Goal: Information Seeking & Learning: Learn about a topic

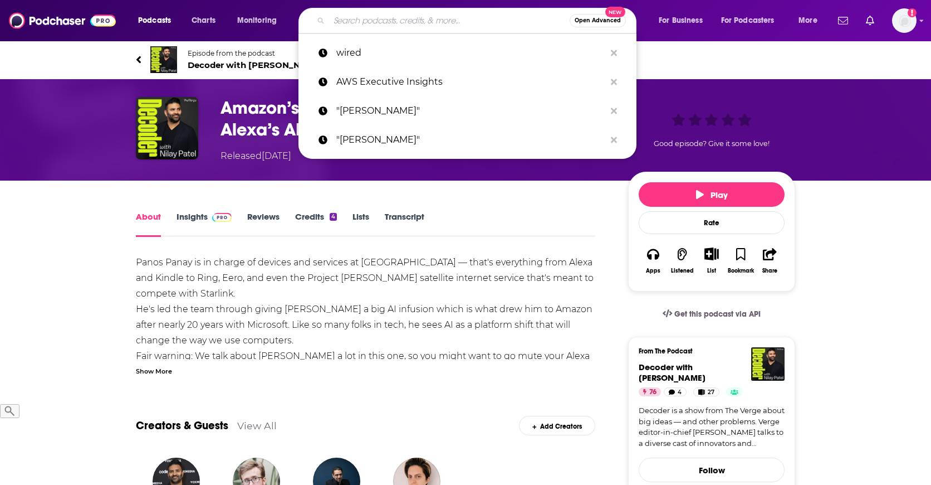
click at [443, 21] on input "Search podcasts, credits, & more..." at bounding box center [449, 21] width 241 height 18
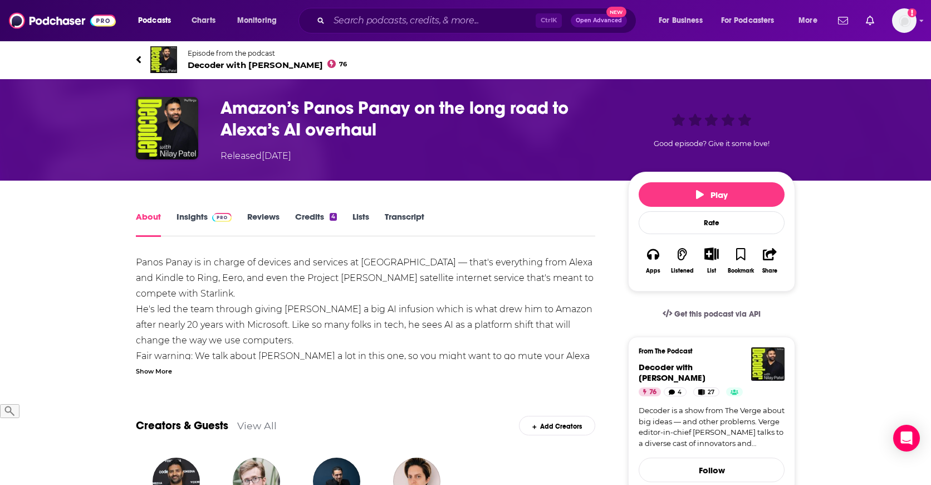
click at [222, 66] on span "Decoder with [PERSON_NAME] 76" at bounding box center [267, 65] width 159 height 11
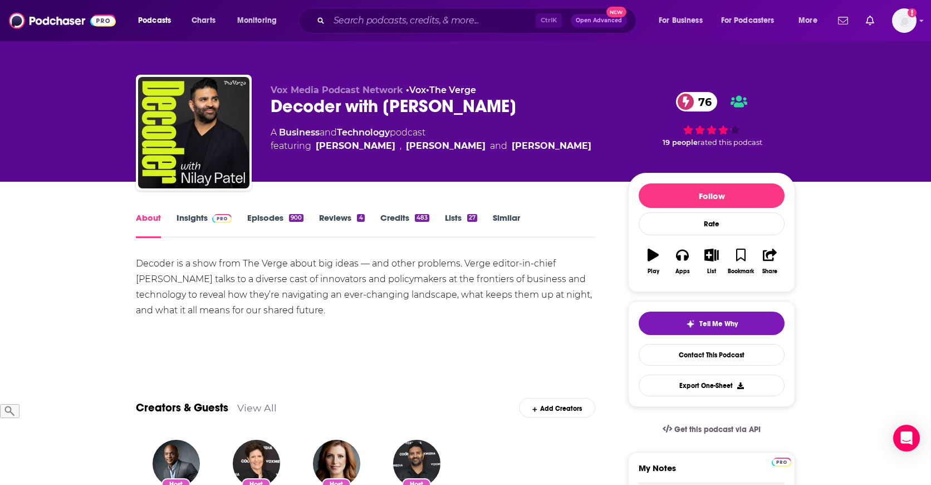
click at [185, 224] on link "Insights" at bounding box center [204, 225] width 55 height 26
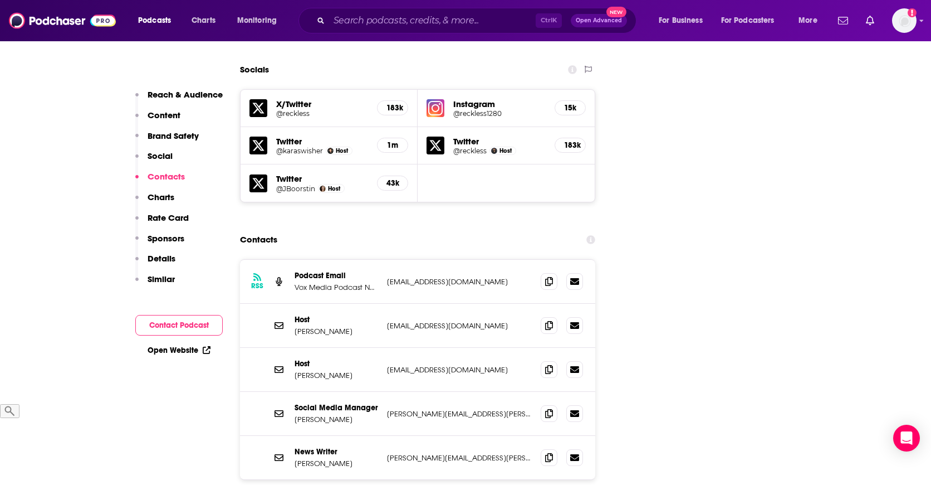
scroll to position [1268, 0]
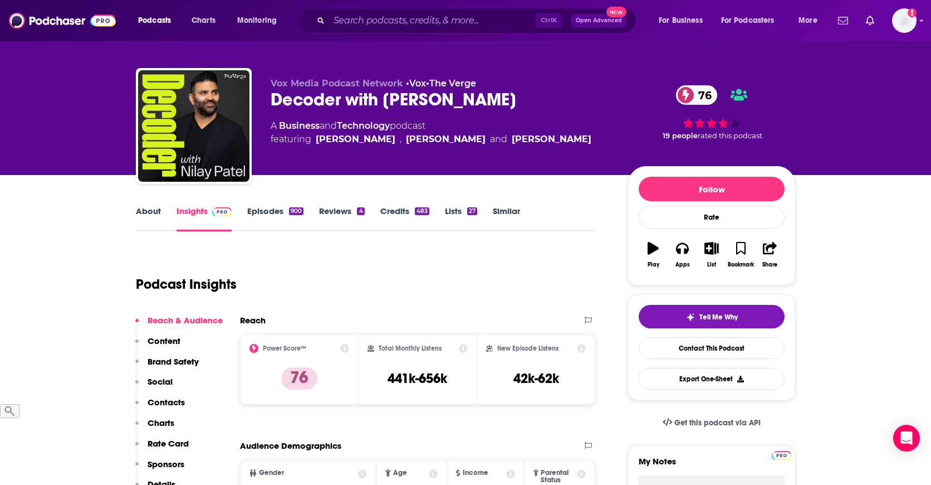
scroll to position [7, 0]
